Goal: Find specific page/section: Find specific page/section

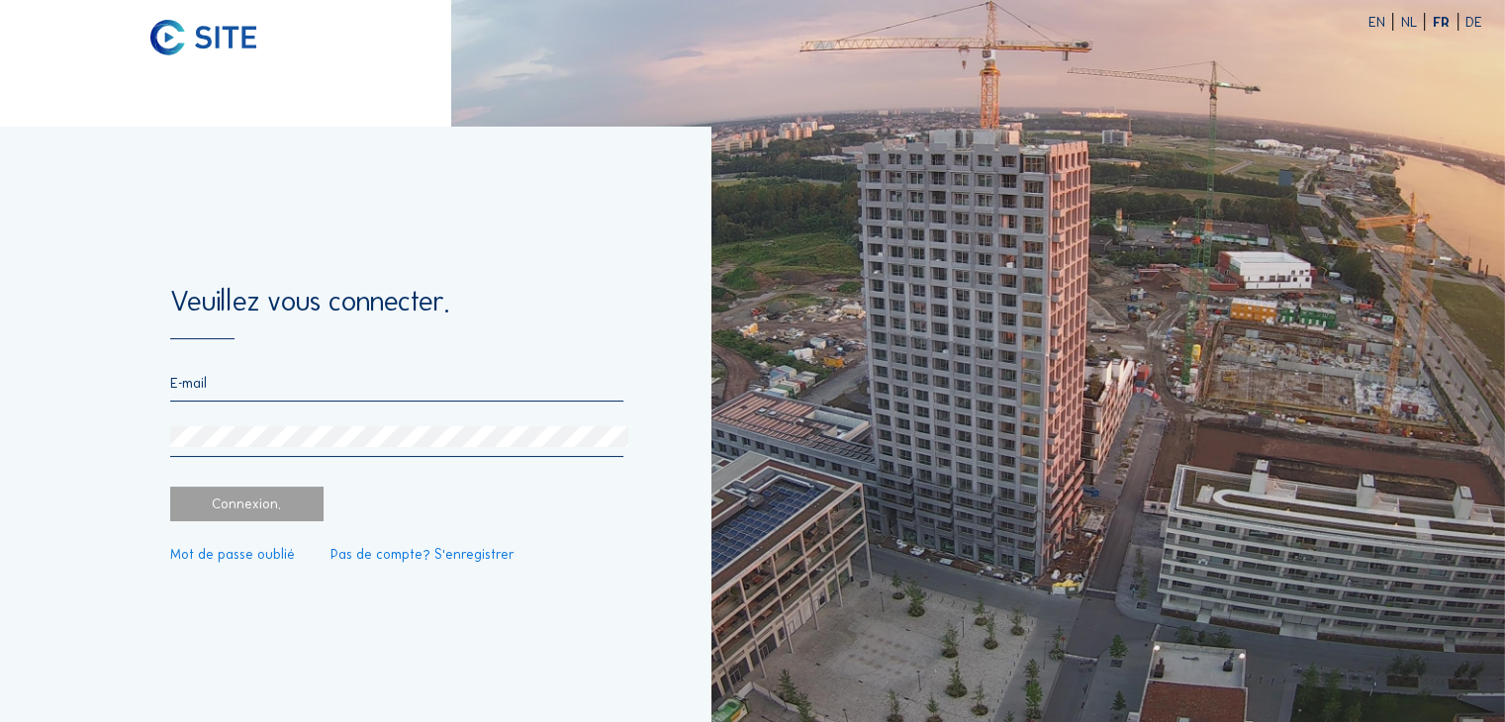
type input "[EMAIL_ADDRESS][DOMAIN_NAME]"
click at [231, 505] on div "Connexion." at bounding box center [246, 504] width 153 height 34
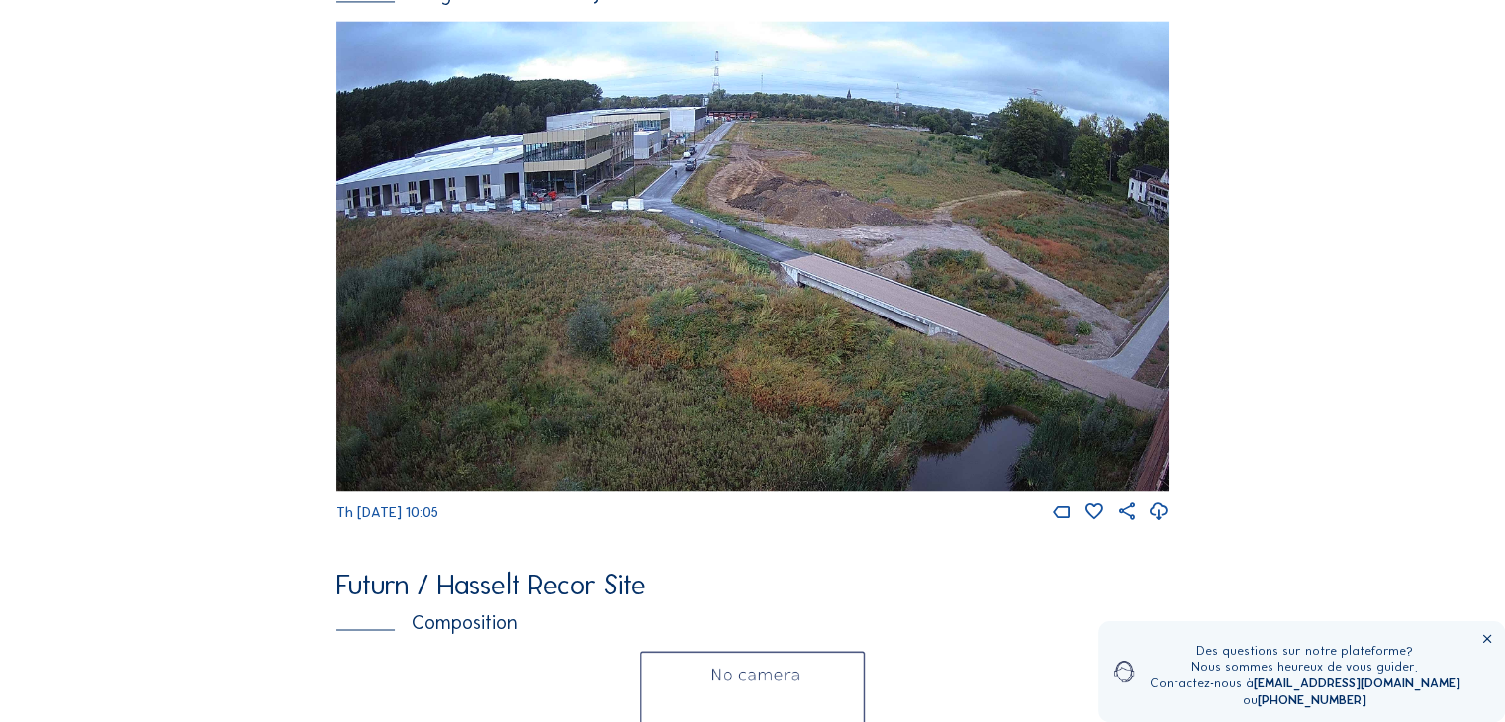
scroll to position [3147, 0]
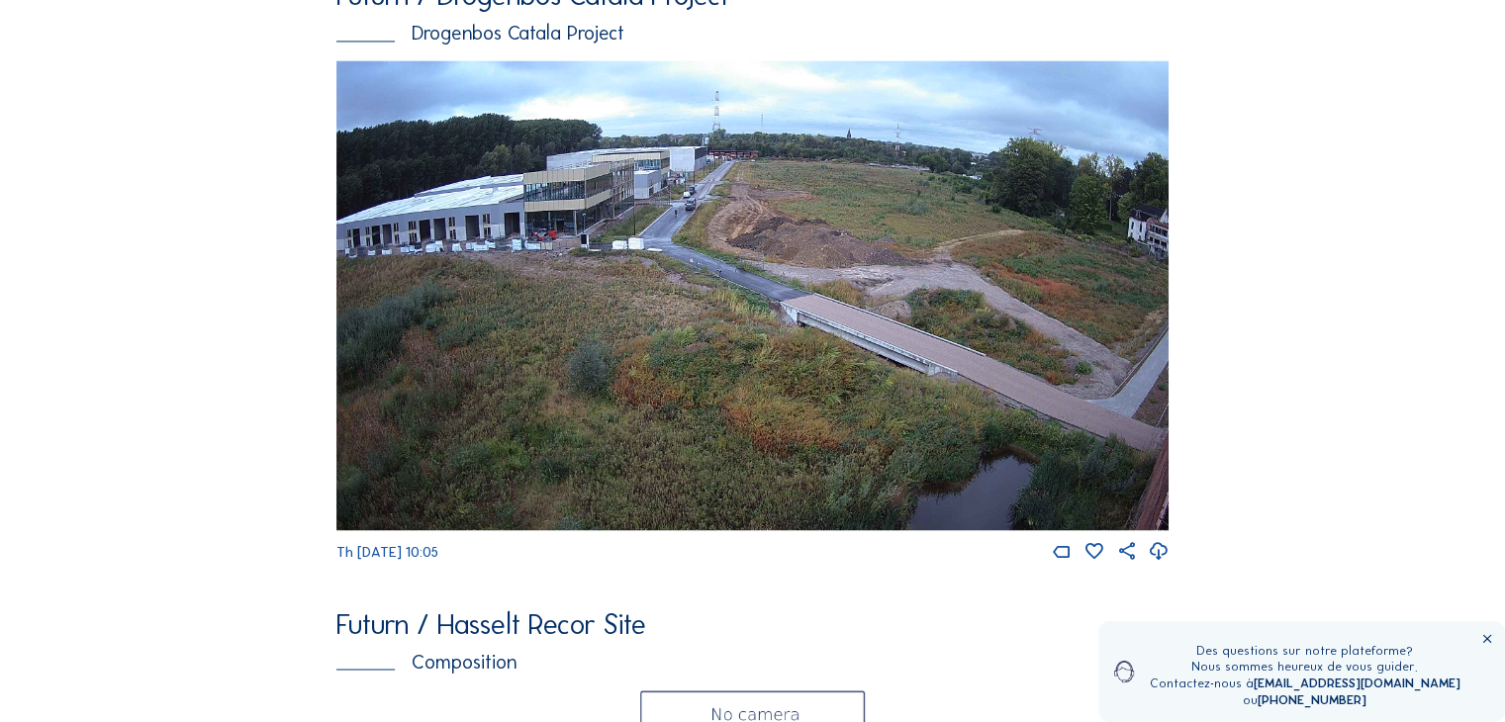
click at [743, 327] on img at bounding box center [752, 295] width 832 height 471
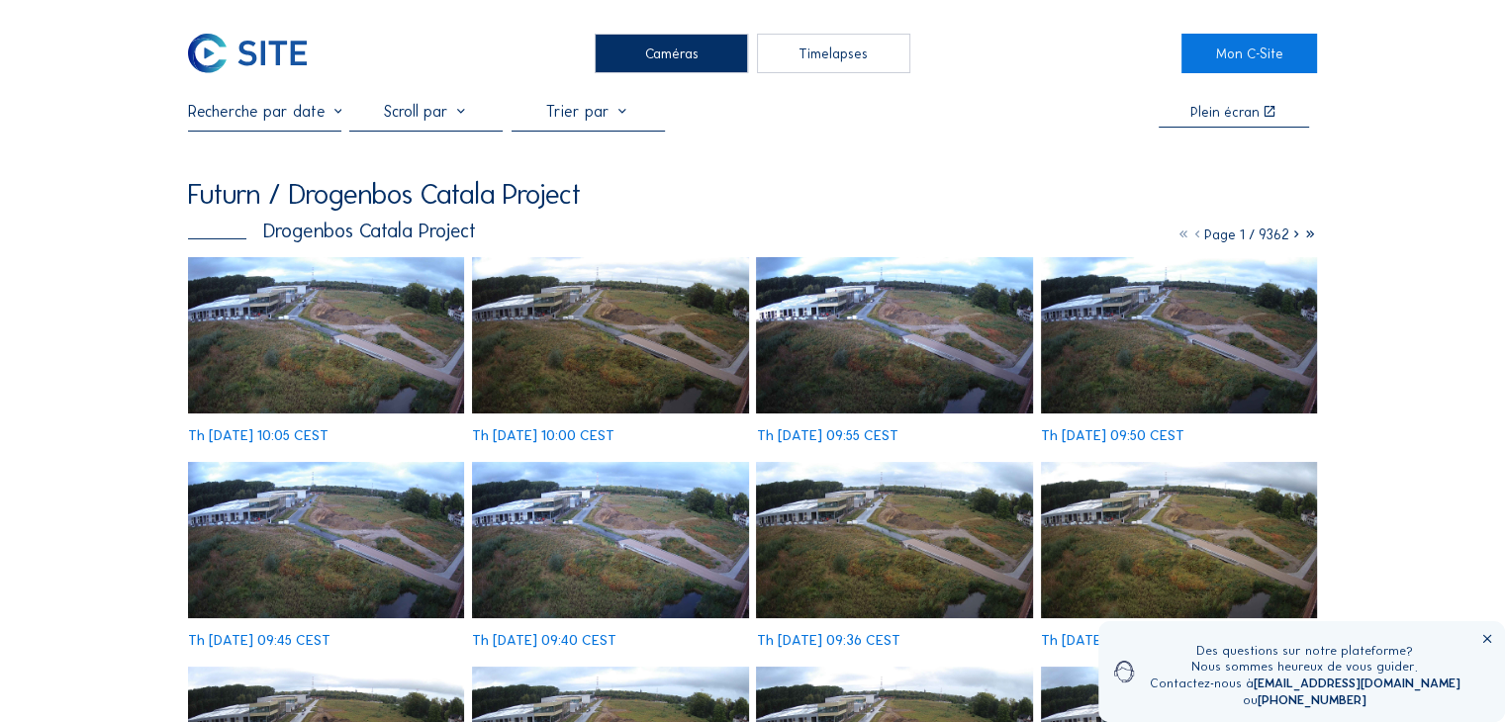
click at [344, 318] on img at bounding box center [326, 335] width 276 height 156
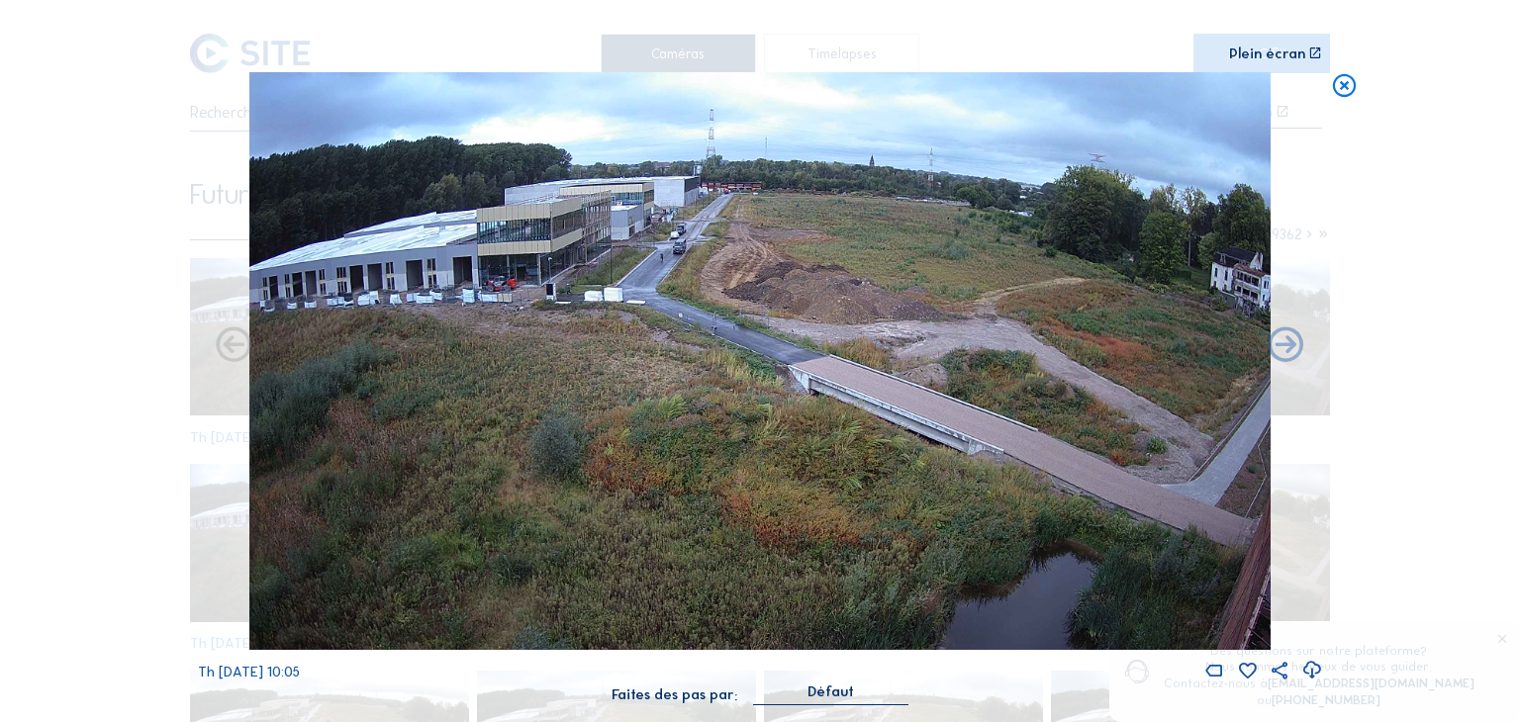
click at [1345, 88] on icon at bounding box center [1344, 86] width 28 height 29
